Goal: Check status: Check status

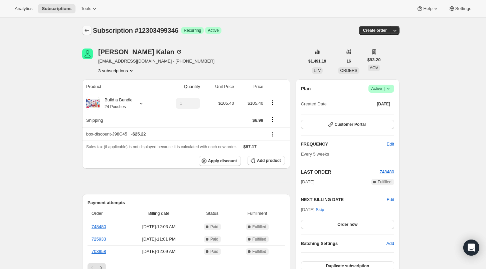
click at [86, 30] on icon "Subscriptions" at bounding box center [87, 30] width 7 height 7
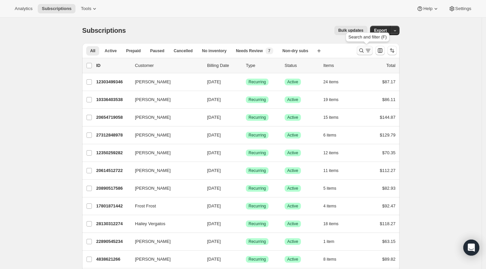
click at [363, 49] on icon "Search and filter results" at bounding box center [361, 50] width 7 height 7
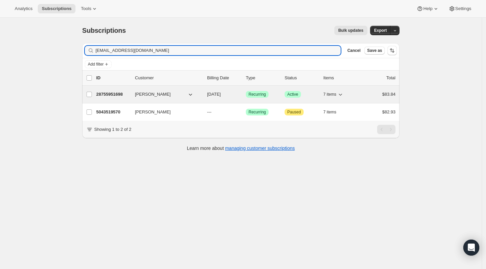
type input "[EMAIL_ADDRESS][DOMAIN_NAME]"
click at [116, 93] on p "28755951698" at bounding box center [112, 94] width 33 height 7
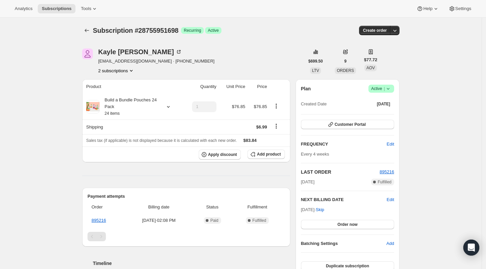
click at [133, 69] on icon "Product actions" at bounding box center [131, 70] width 7 height 7
click at [112, 93] on span "5043519570" at bounding box center [108, 94] width 24 height 5
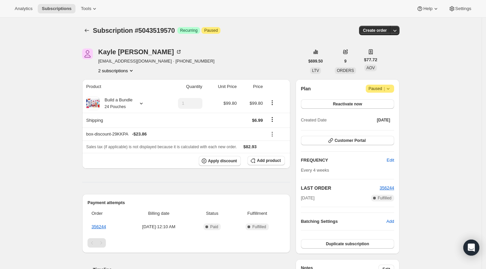
click at [106, 70] on button "2 subscriptions" at bounding box center [116, 70] width 36 height 7
click at [111, 83] on span "28755951698" at bounding box center [110, 82] width 27 height 5
